Goal: Find specific page/section: Find specific page/section

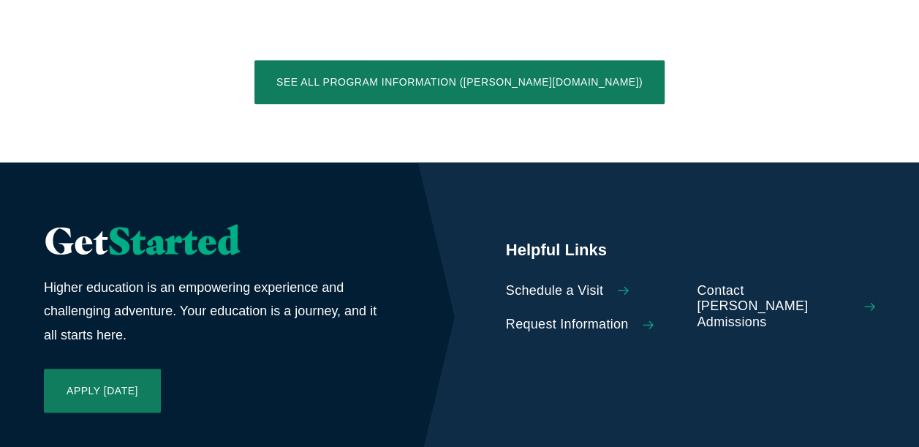
scroll to position [3717, 0]
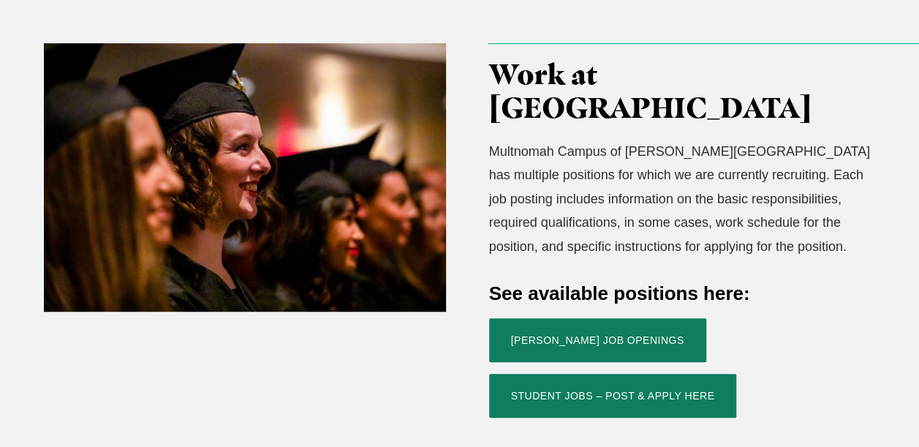
scroll to position [466, 0]
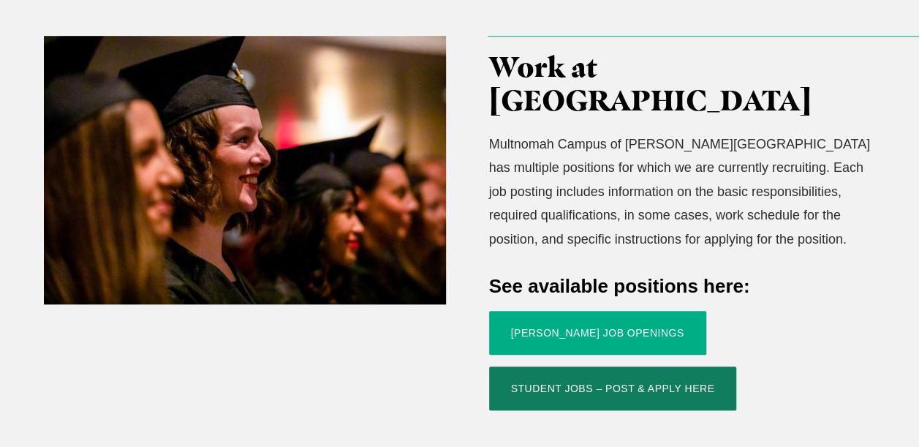
click at [598, 311] on link "Jessup Job Openings" at bounding box center [597, 333] width 217 height 44
